Goal: Contribute content: Contribute content

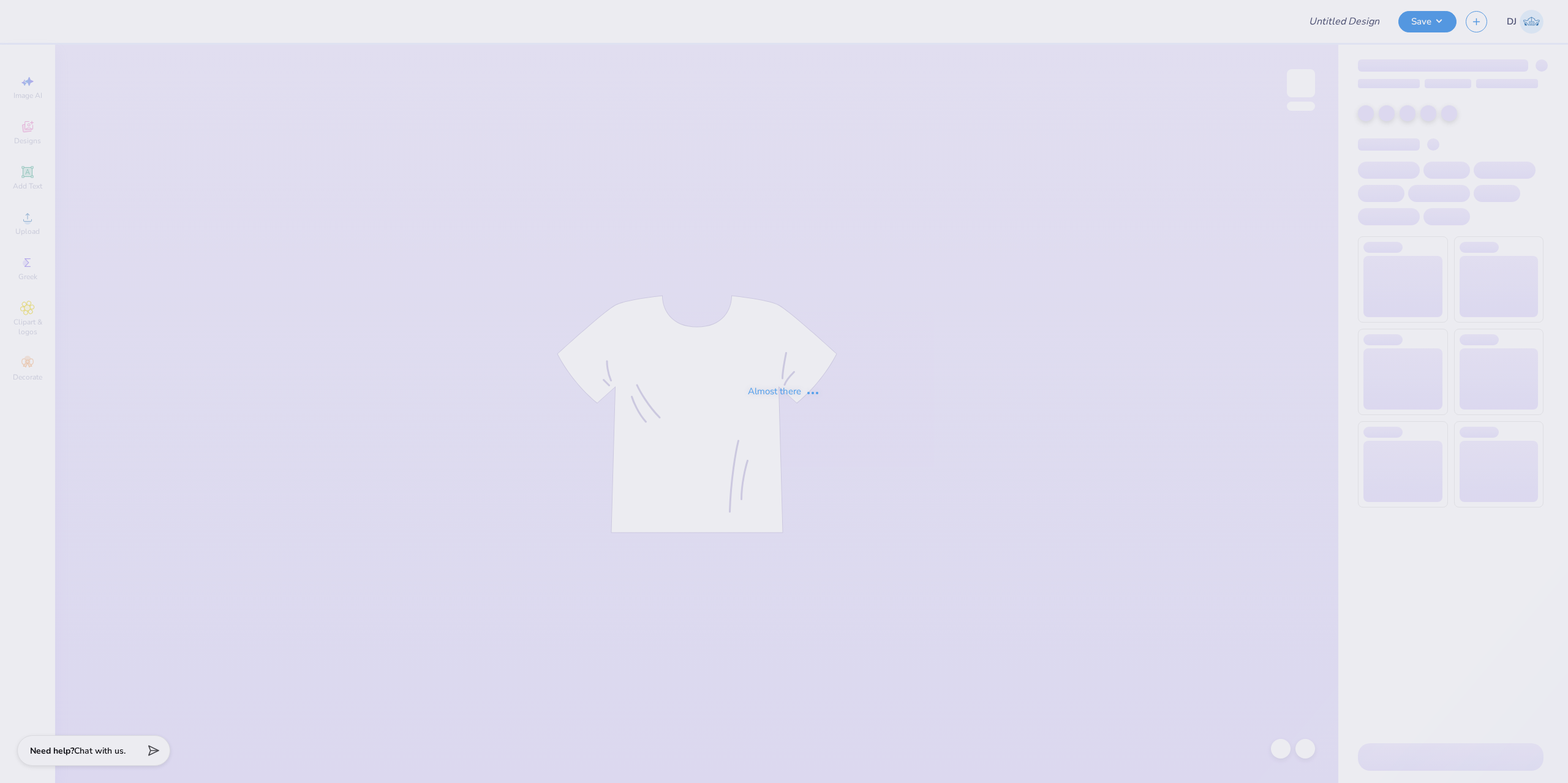
type input "Merch for Phi Beta Lambda at [GEOGRAPHIC_DATA]"
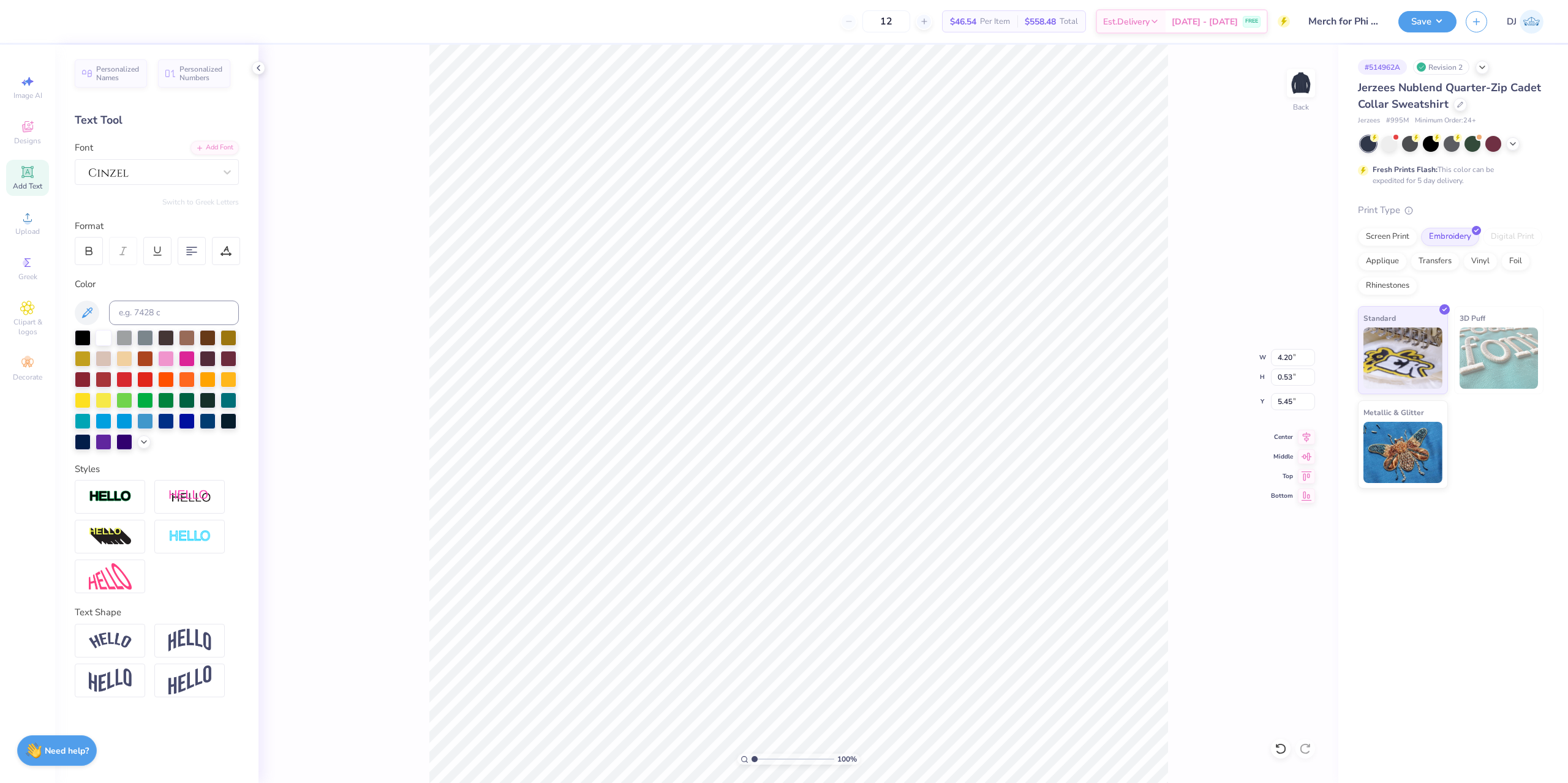
scroll to position [11, 2]
type textarea "at [GEOGRAPHIC_DATA]®"
click at [1175, 239] on div "100 % Back W 4.20 4.20 " H 0.53 0.53 " Y 5.45 5.45 " Center Middle Top Bottom" at bounding box center [798, 414] width 1080 height 739
type textarea "at [GEOGRAPHIC_DATA]®"
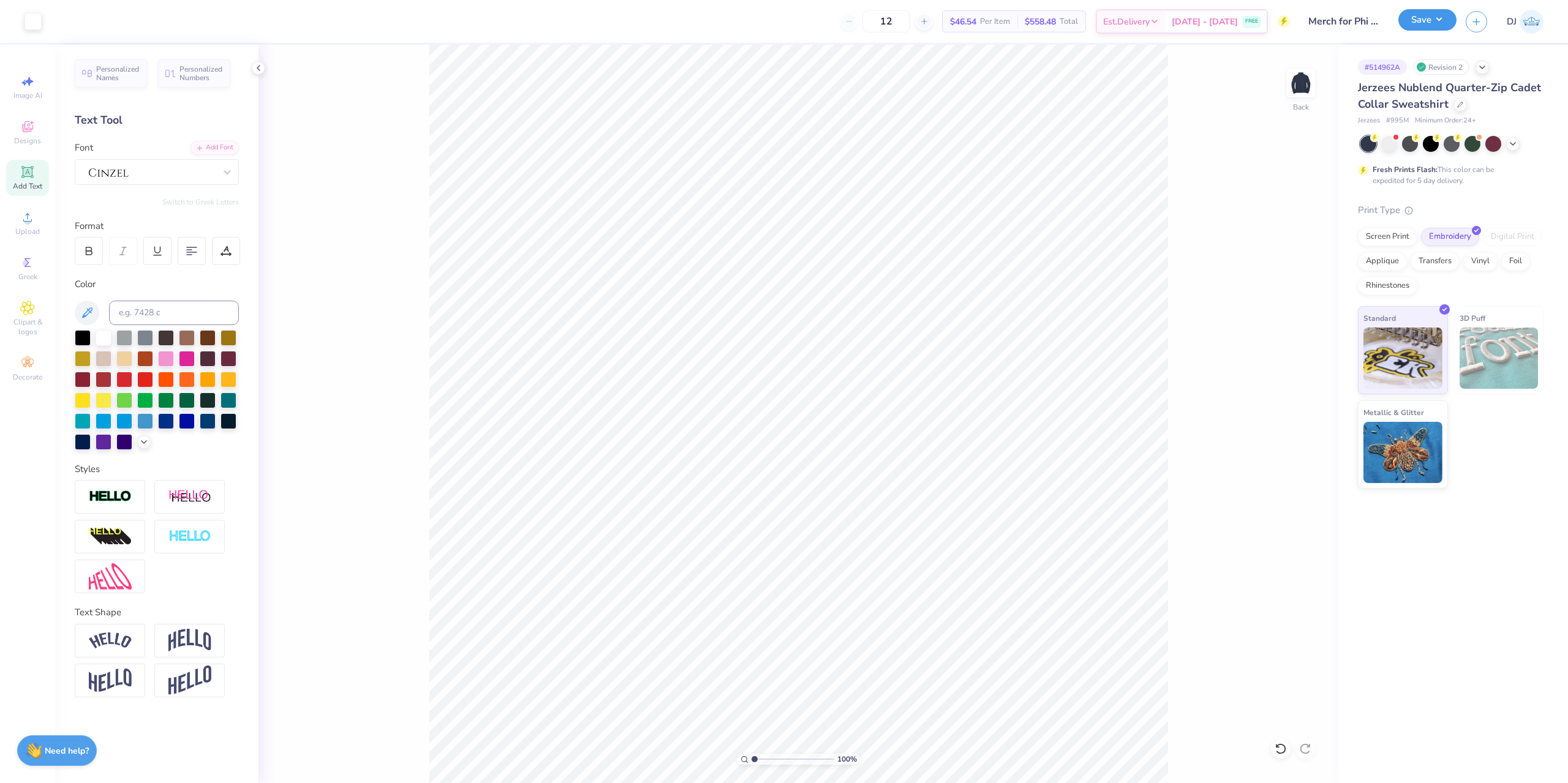
click at [1420, 26] on button "Save" at bounding box center [1427, 20] width 58 height 21
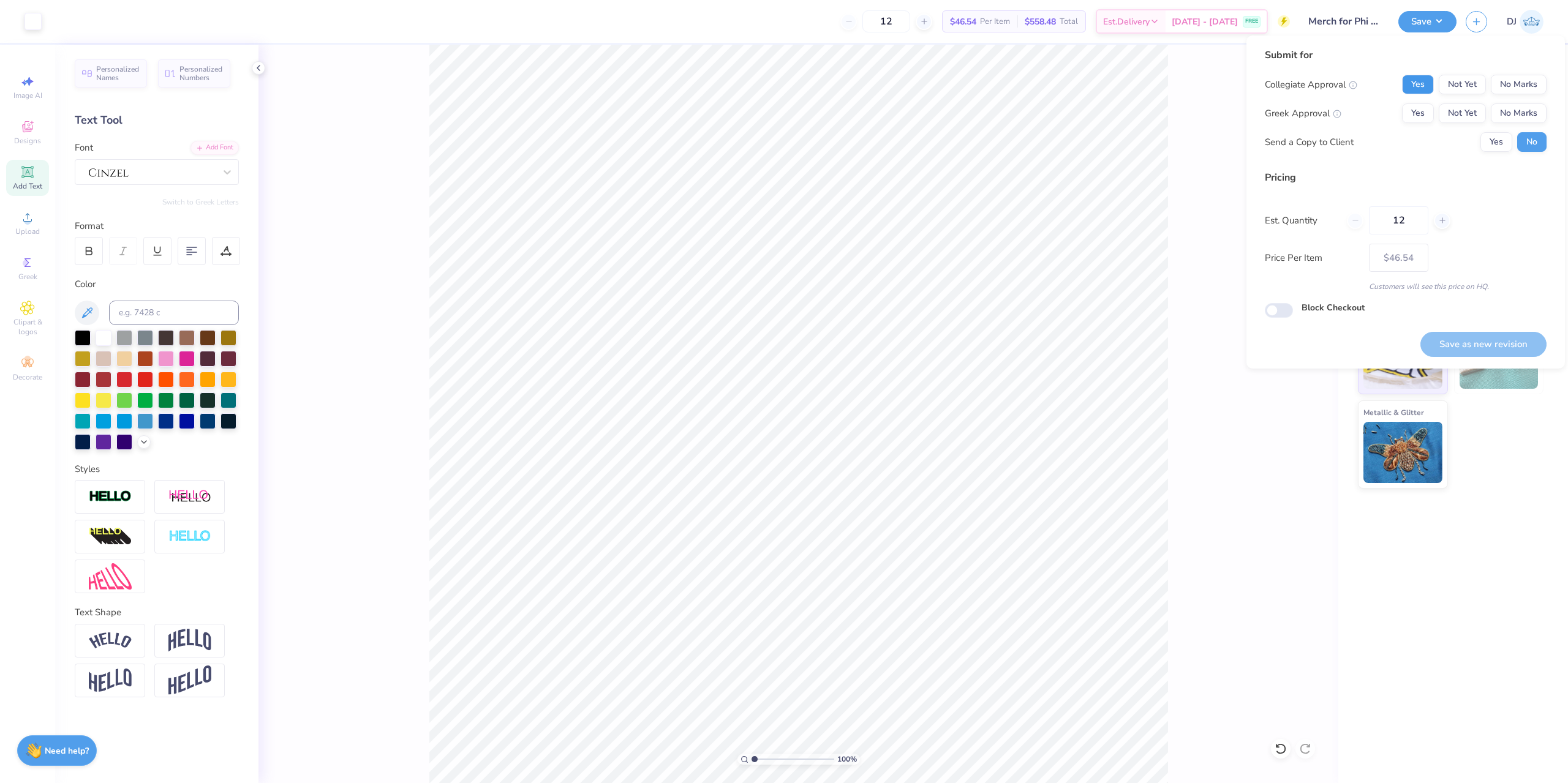
click at [1432, 86] on button "Yes" at bounding box center [1418, 84] width 32 height 19
click at [1552, 121] on div "Submit for Collegiate Approval Yes Not Yet No Marks Greek Approval Yes Not Yet …" at bounding box center [1405, 202] width 319 height 333
click at [1530, 119] on button "No Marks" at bounding box center [1519, 113] width 56 height 19
click at [1502, 339] on button "Save as new revision" at bounding box center [1483, 344] width 126 height 25
type input "$46.54"
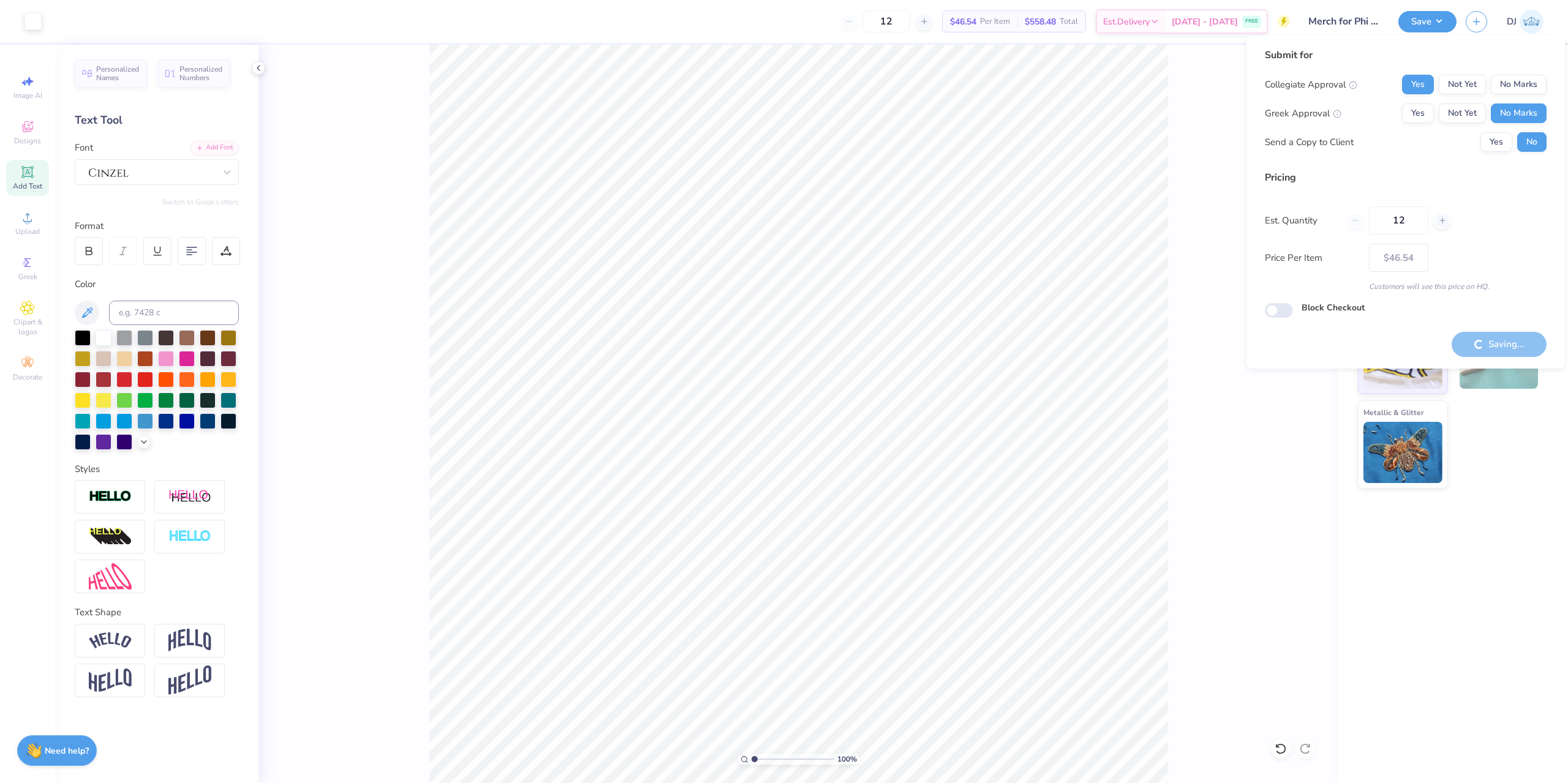
click at [1415, 555] on div "# 514962A Revision 2 Jerzees Nublend Quarter-Zip Cadet Collar Sweatshirt Jerzee…" at bounding box center [1453, 414] width 230 height 739
